Goal: Information Seeking & Learning: Learn about a topic

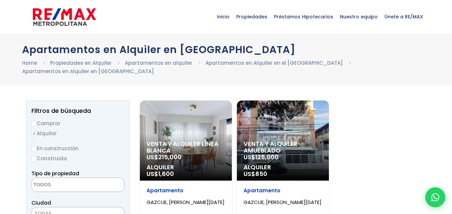
select select
click at [281, 65] on link "Apartamentos en Alquiler en el [GEOGRAPHIC_DATA]" at bounding box center [273, 63] width 137 height 7
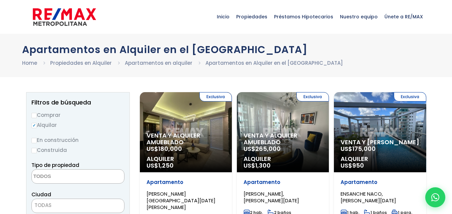
select select
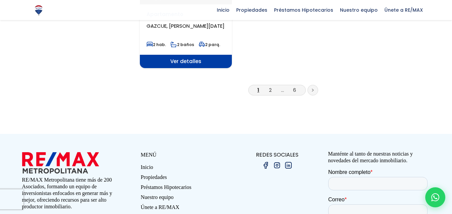
scroll to position [936, 0]
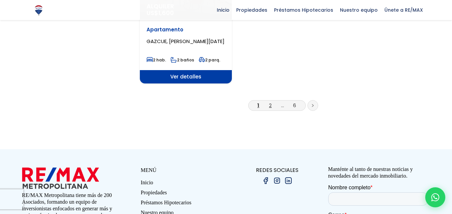
click at [269, 102] on link "2" at bounding box center [270, 105] width 3 height 7
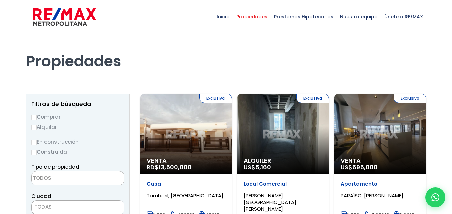
select select
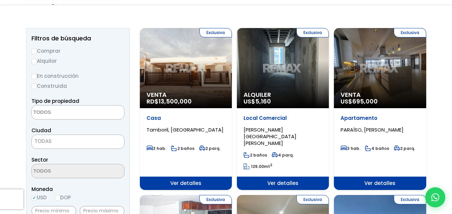
scroll to position [67, 0]
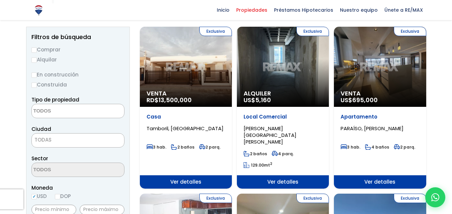
click at [37, 59] on label "Alquilar" at bounding box center [77, 60] width 93 height 8
click at [37, 59] on input "Alquilar" at bounding box center [33, 60] width 5 height 5
radio input "true"
click at [67, 110] on textarea "Search" at bounding box center [64, 111] width 65 height 14
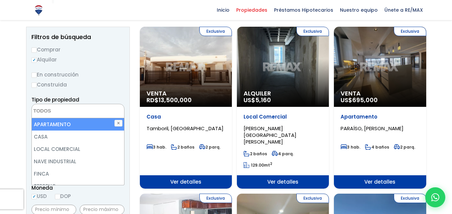
click at [59, 124] on li "APARTAMENTO" at bounding box center [78, 124] width 92 height 12
select select "apartment"
click at [97, 113] on ul "× Seleccionados: 1" at bounding box center [74, 111] width 84 height 14
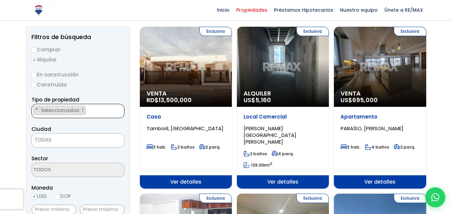
click at [96, 112] on ul "× Seleccionados: 1" at bounding box center [74, 111] width 84 height 14
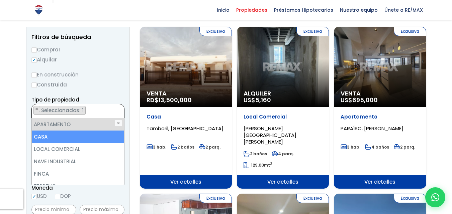
click at [76, 138] on li "CASA" at bounding box center [78, 137] width 92 height 12
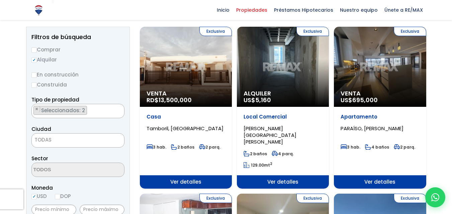
scroll to position [100, 0]
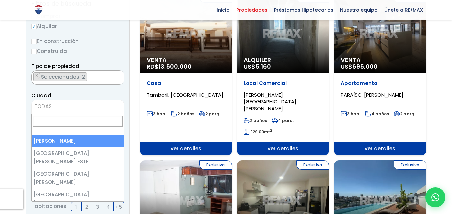
click at [85, 107] on span "TODAS" at bounding box center [78, 106] width 92 height 9
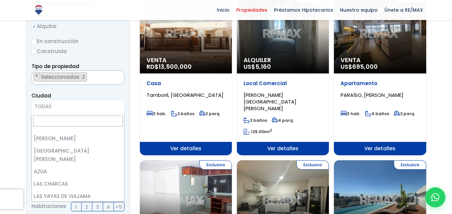
scroll to position [0, 0]
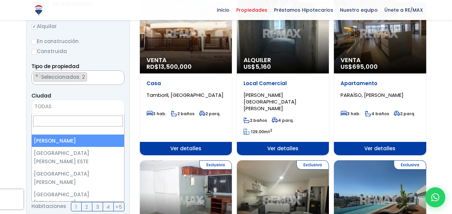
click at [113, 94] on div "Ciudad SANTO DOMINGO DE GUZMÁN SANTO DOMINGO ESTE SANTO DOMINGO OESTE SANTO DOM…" at bounding box center [77, 103] width 93 height 23
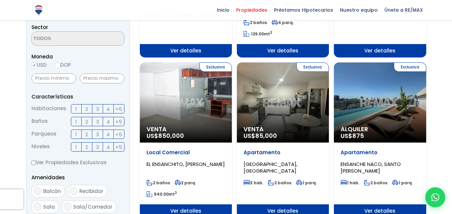
scroll to position [201, 0]
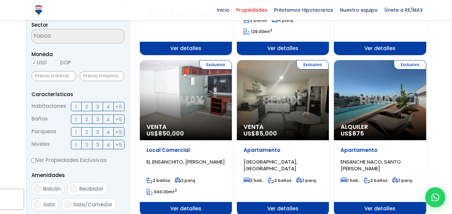
click at [59, 64] on input "DOP" at bounding box center [57, 63] width 5 height 5
radio input "true"
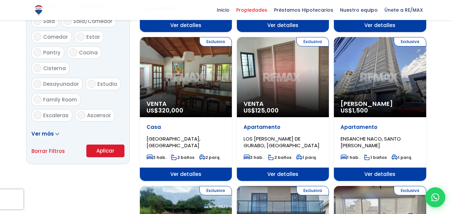
scroll to position [401, 0]
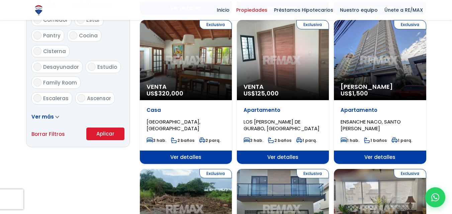
click at [111, 132] on button "Aplicar" at bounding box center [105, 134] width 38 height 13
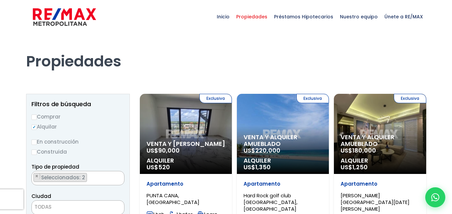
click at [61, 203] on span "TODAS" at bounding box center [78, 207] width 92 height 9
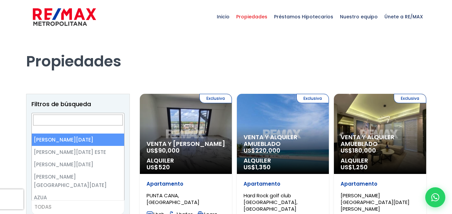
select select "1"
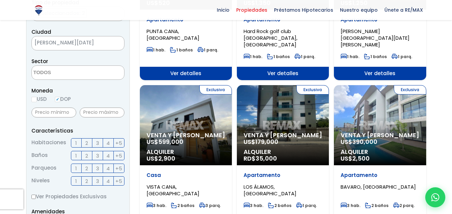
scroll to position [168, 0]
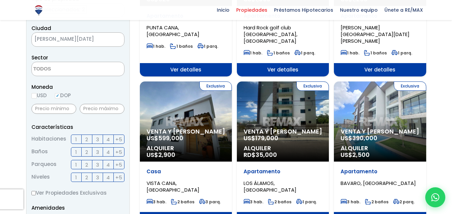
click at [104, 42] on span "[PERSON_NAME][DATE]" at bounding box center [70, 38] width 76 height 9
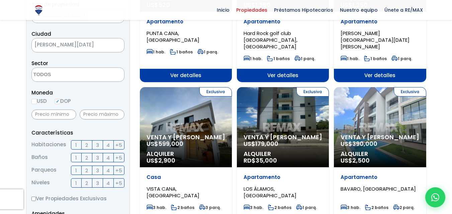
click at [112, 28] on form "Comprar Alquilar En construcción Construida Tipo de propiedad APARTAMENTO CASA …" at bounding box center [77, 164] width 93 height 429
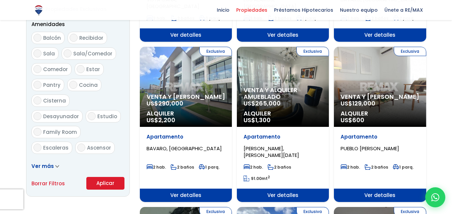
scroll to position [361, 0]
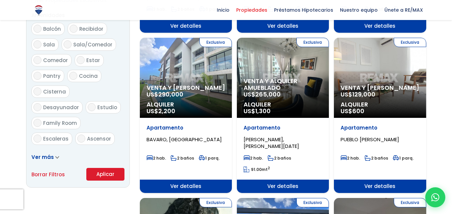
click at [103, 172] on button "Aplicar" at bounding box center [105, 174] width 38 height 13
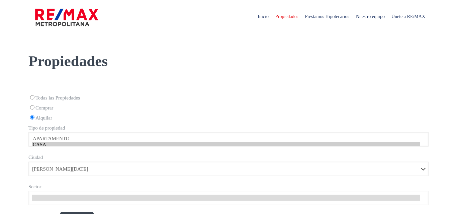
select select "1"
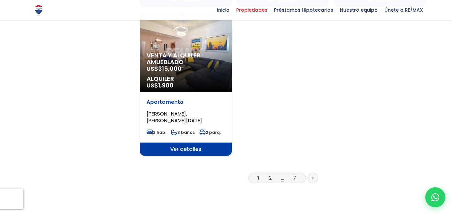
scroll to position [869, 0]
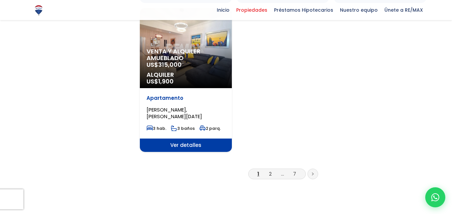
drag, startPoint x: 273, startPoint y: 152, endPoint x: 272, endPoint y: 149, distance: 3.4
click at [272, 169] on span "1 2 ... 7" at bounding box center [277, 174] width 58 height 11
click at [272, 170] on li "2" at bounding box center [270, 174] width 11 height 8
click at [269, 171] on link "2" at bounding box center [270, 174] width 3 height 7
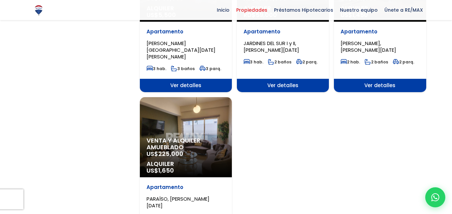
scroll to position [769, 0]
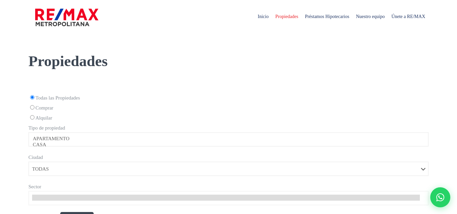
select select
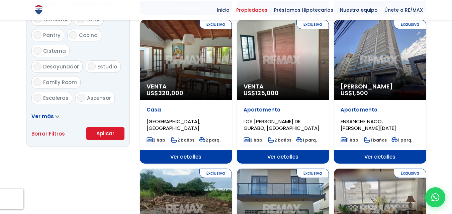
scroll to position [401, 0]
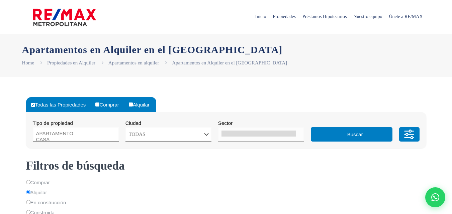
select select
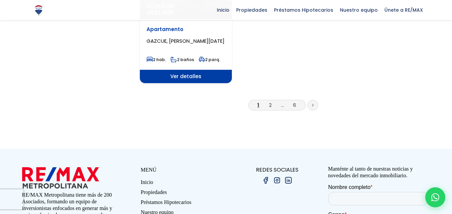
scroll to position [936, 0]
